Goal: Task Accomplishment & Management: Manage account settings

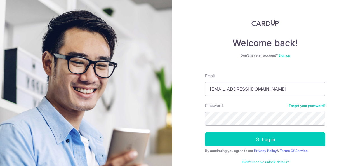
type input "openmusicscore@gmail.com"
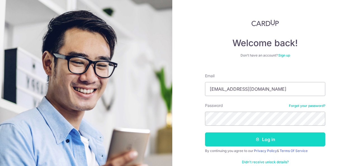
click at [268, 134] on button "Log in" at bounding box center [265, 139] width 120 height 14
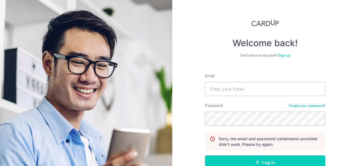
click at [262, 96] on form "Email Password Forgot your password? Sorry, the email and password combination …" at bounding box center [265, 131] width 120 height 125
click at [261, 89] on input "Email" at bounding box center [265, 89] width 120 height 14
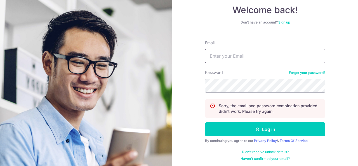
scroll to position [34, 0]
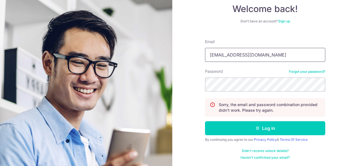
drag, startPoint x: 281, startPoint y: 55, endPoint x: 199, endPoint y: 63, distance: 82.0
click at [200, 63] on div "Welcome back! Don’t have an account? Sign up Email openmusicscores@gmail.com Pa…" at bounding box center [265, 83] width 186 height 166
type input "[EMAIL_ADDRESS][DOMAIN_NAME]"
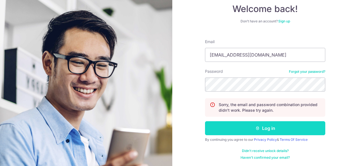
click at [269, 127] on button "Log in" at bounding box center [265, 128] width 120 height 14
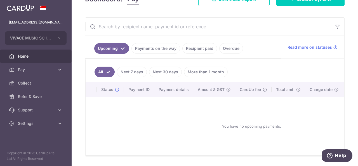
click at [207, 70] on link "More than 1 month" at bounding box center [206, 72] width 44 height 11
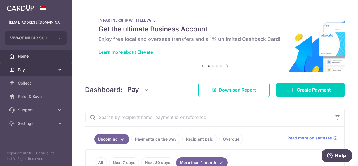
click at [38, 70] on span "Pay" at bounding box center [36, 70] width 37 height 6
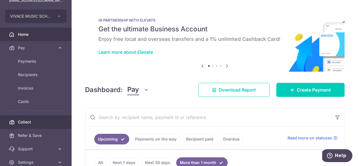
scroll to position [47, 0]
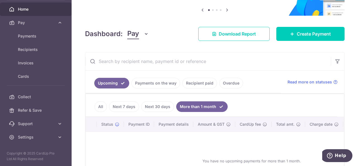
click at [198, 86] on link "Recipient paid" at bounding box center [199, 83] width 35 height 11
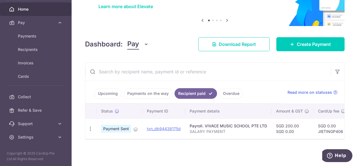
click at [157, 94] on link "Payments on the way" at bounding box center [148, 93] width 49 height 11
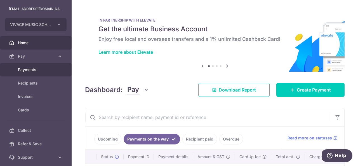
scroll to position [0, 0]
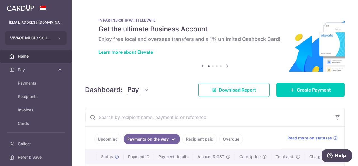
click at [53, 37] on button "VIVACE MUSIC SCHOOL PTE. LTD." at bounding box center [35, 37] width 61 height 13
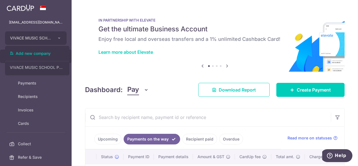
click at [86, 11] on div "IN PARTNERSHIP WITH ELEVATE Get the ultimate Business Account Enjoy free local …" at bounding box center [214, 37] width 259 height 56
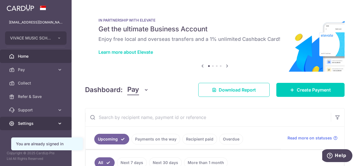
click at [50, 122] on span "Settings" at bounding box center [36, 123] width 37 height 6
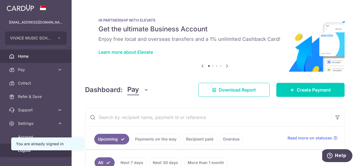
click at [28, 151] on span "Logout" at bounding box center [36, 150] width 37 height 6
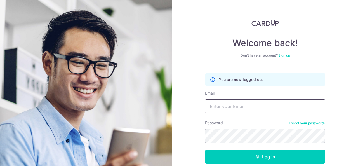
click at [252, 105] on input "Email" at bounding box center [265, 106] width 120 height 14
type input "[EMAIL_ADDRESS][DOMAIN_NAME]"
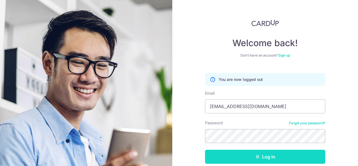
click at [277, 155] on button "Log in" at bounding box center [265, 157] width 120 height 14
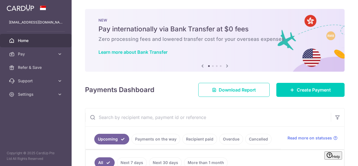
scroll to position [91, 0]
